Goal: Transaction & Acquisition: Purchase product/service

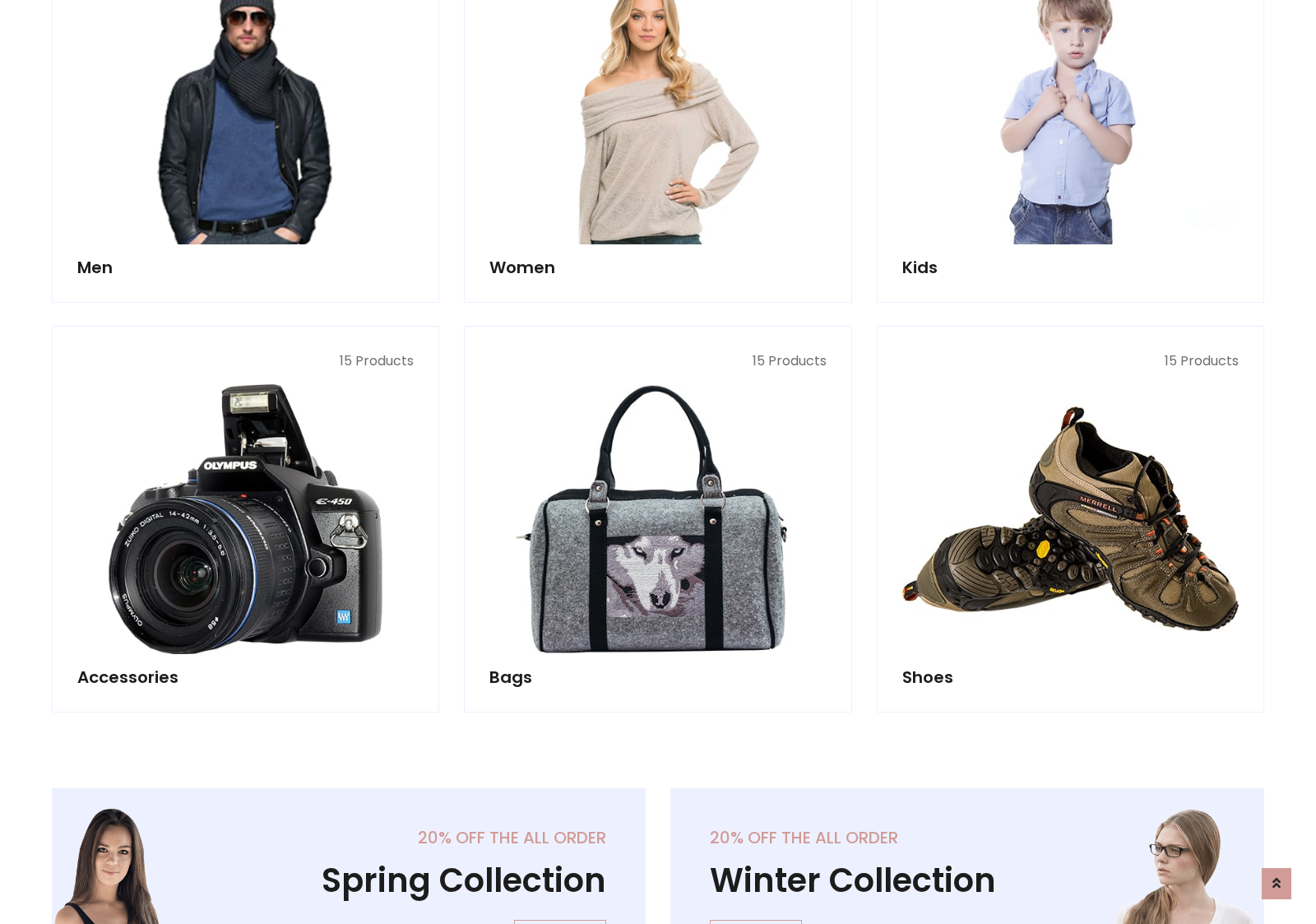
scroll to position [550, 0]
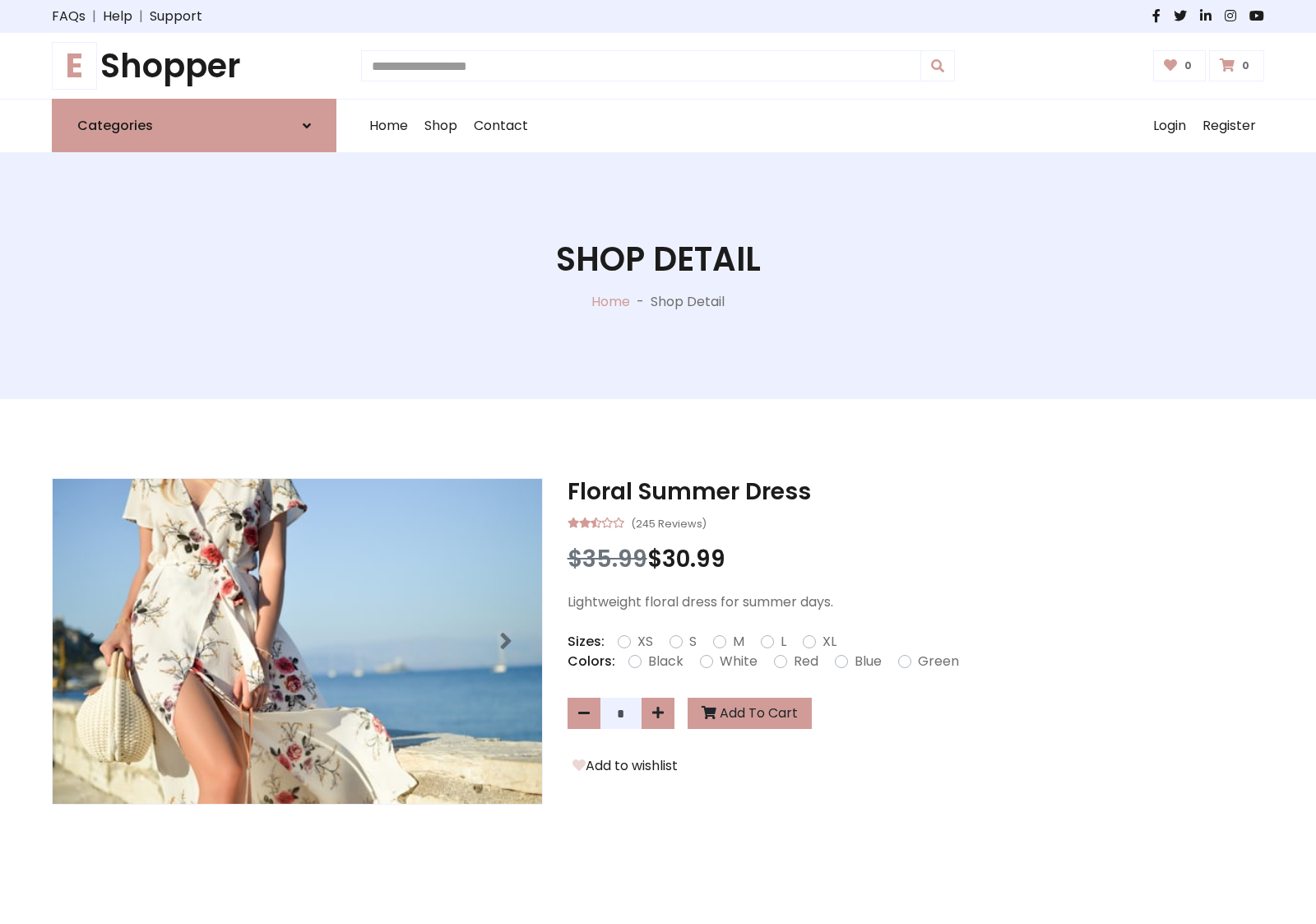
click at [194, 66] on h1 "E Shopper" at bounding box center [193, 65] width 285 height 39
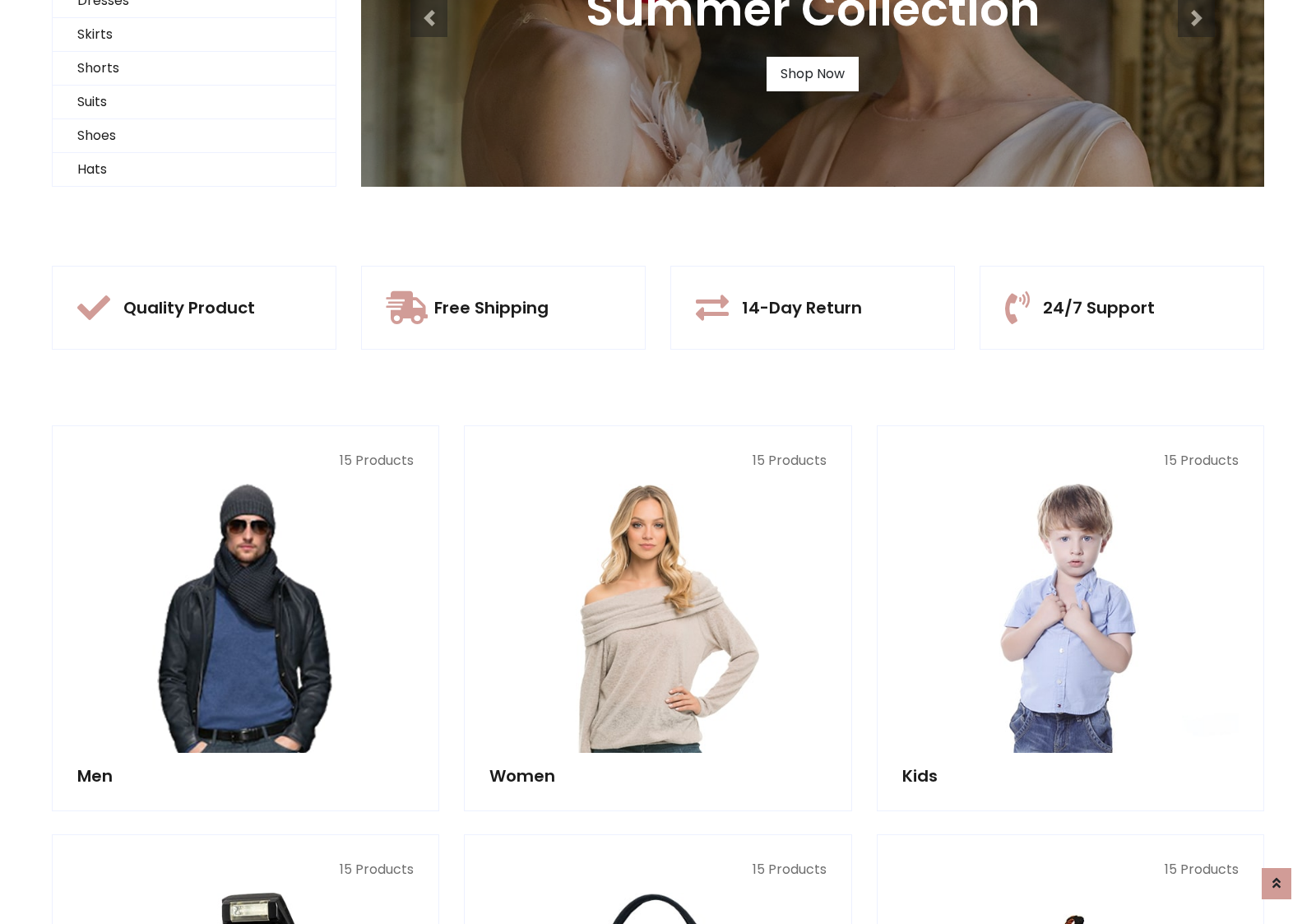
scroll to position [159, 0]
